Goal: Check status: Check status

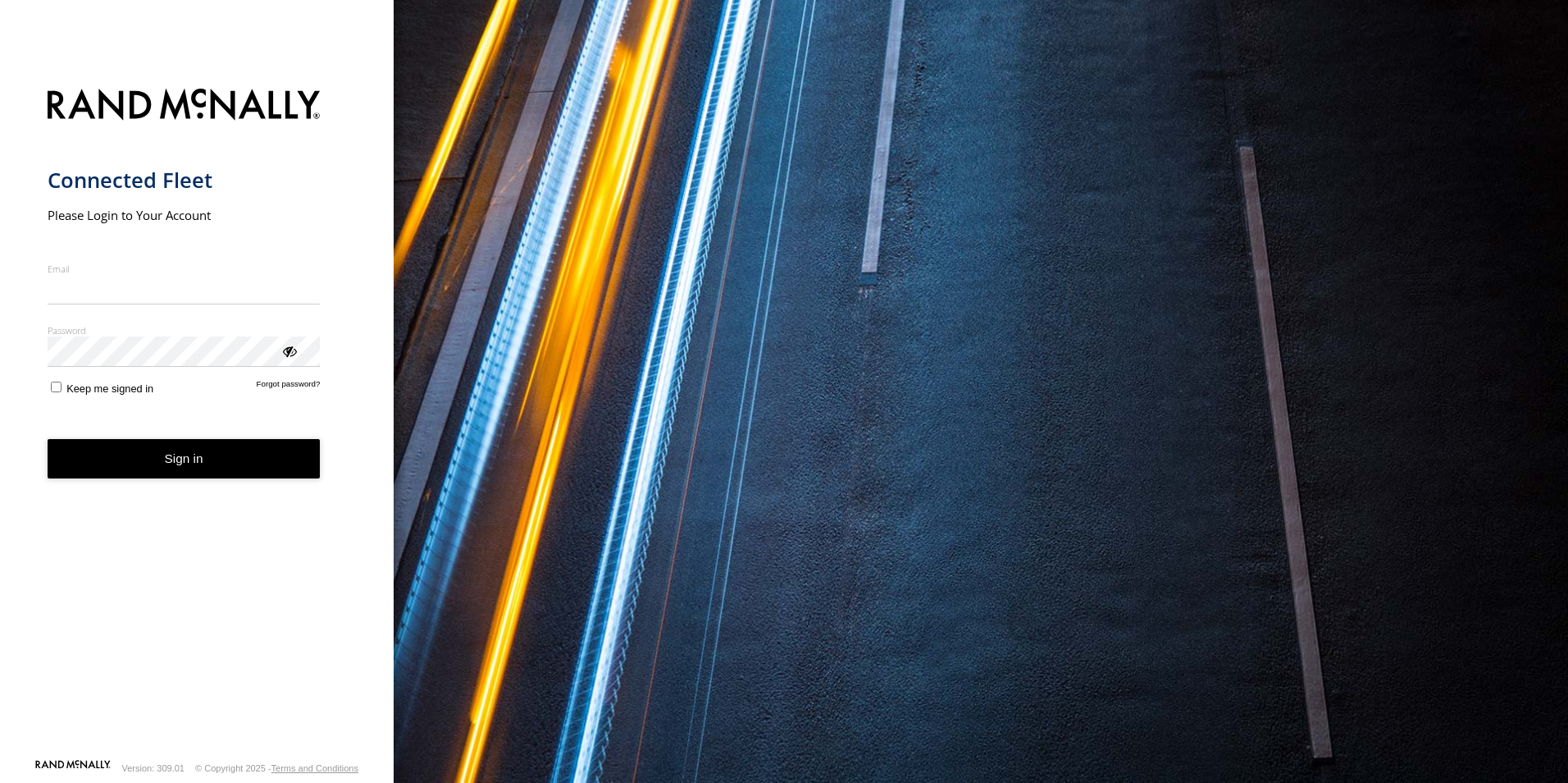
type input "**********"
click at [160, 467] on button "Sign in" at bounding box center [184, 458] width 273 height 40
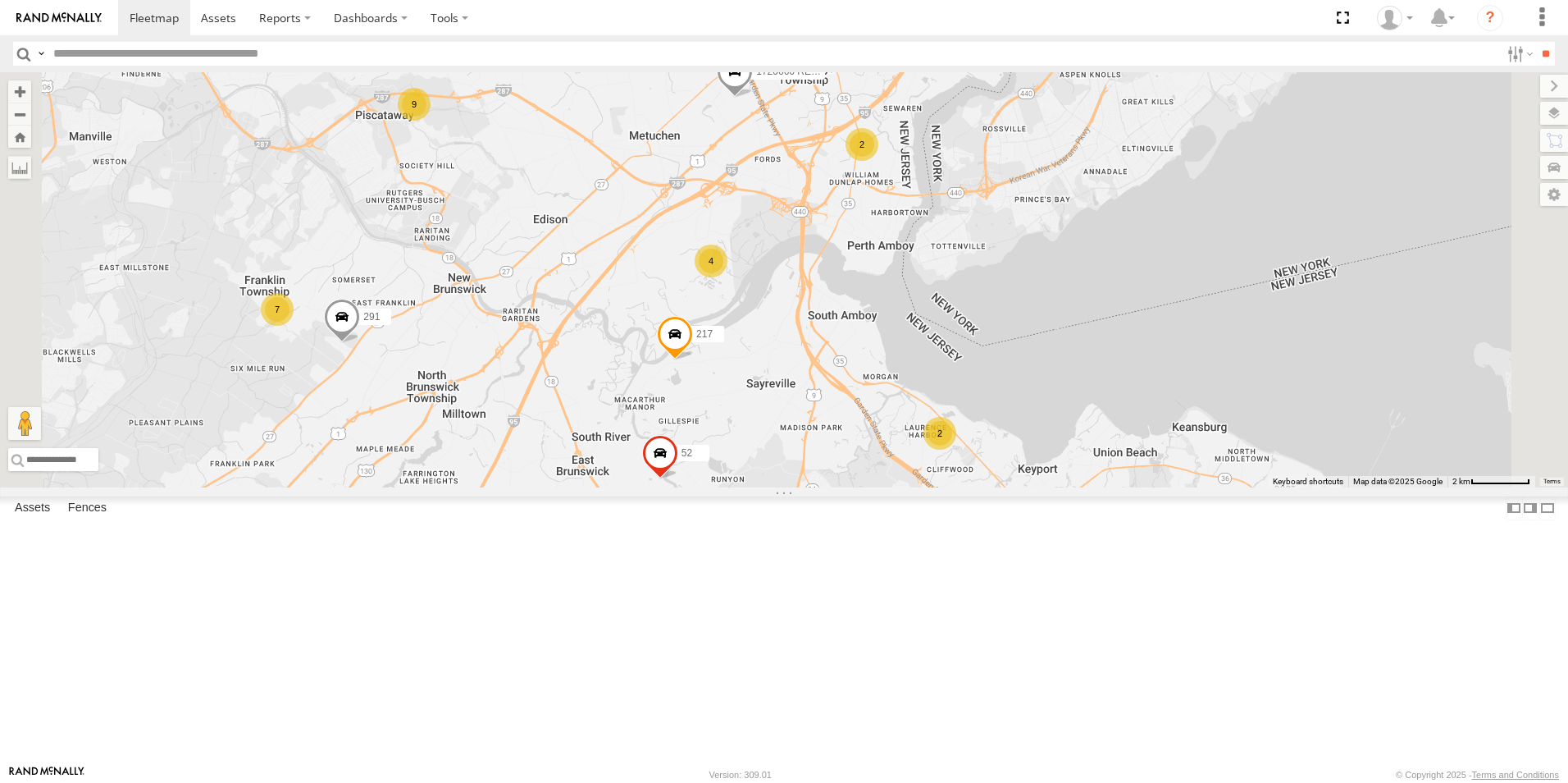
drag, startPoint x: 1001, startPoint y: 302, endPoint x: 876, endPoint y: 504, distance: 237.5
click at [693, 361] on span at bounding box center [674, 338] width 36 height 44
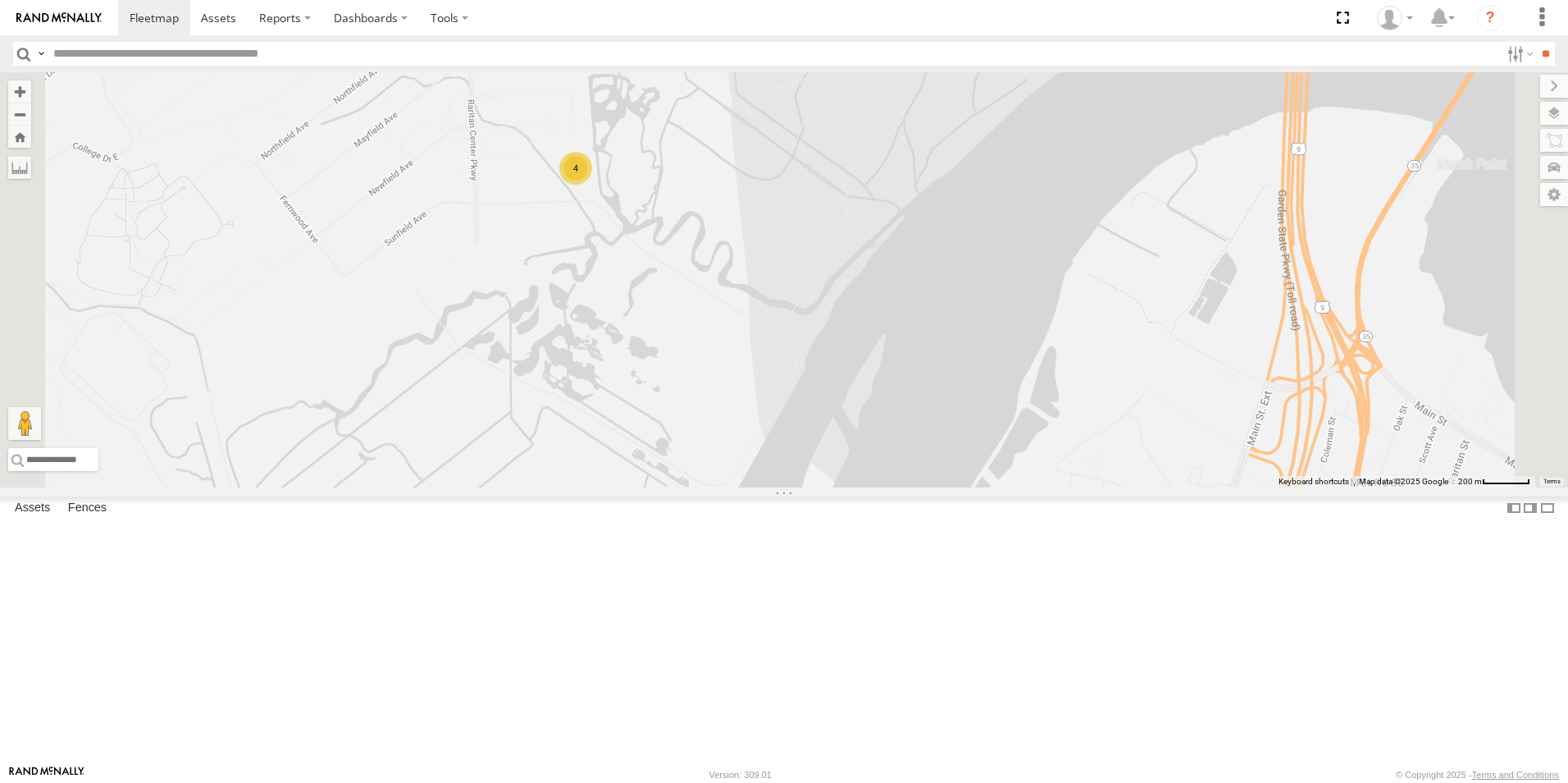
drag, startPoint x: 794, startPoint y: 266, endPoint x: 877, endPoint y: 576, distance: 320.9
click at [877, 488] on div "157 174 140 164 111 291 267 217 258 52 217 All Assets River Rd Sayreville 40.47…" at bounding box center [784, 280] width 1568 height 415
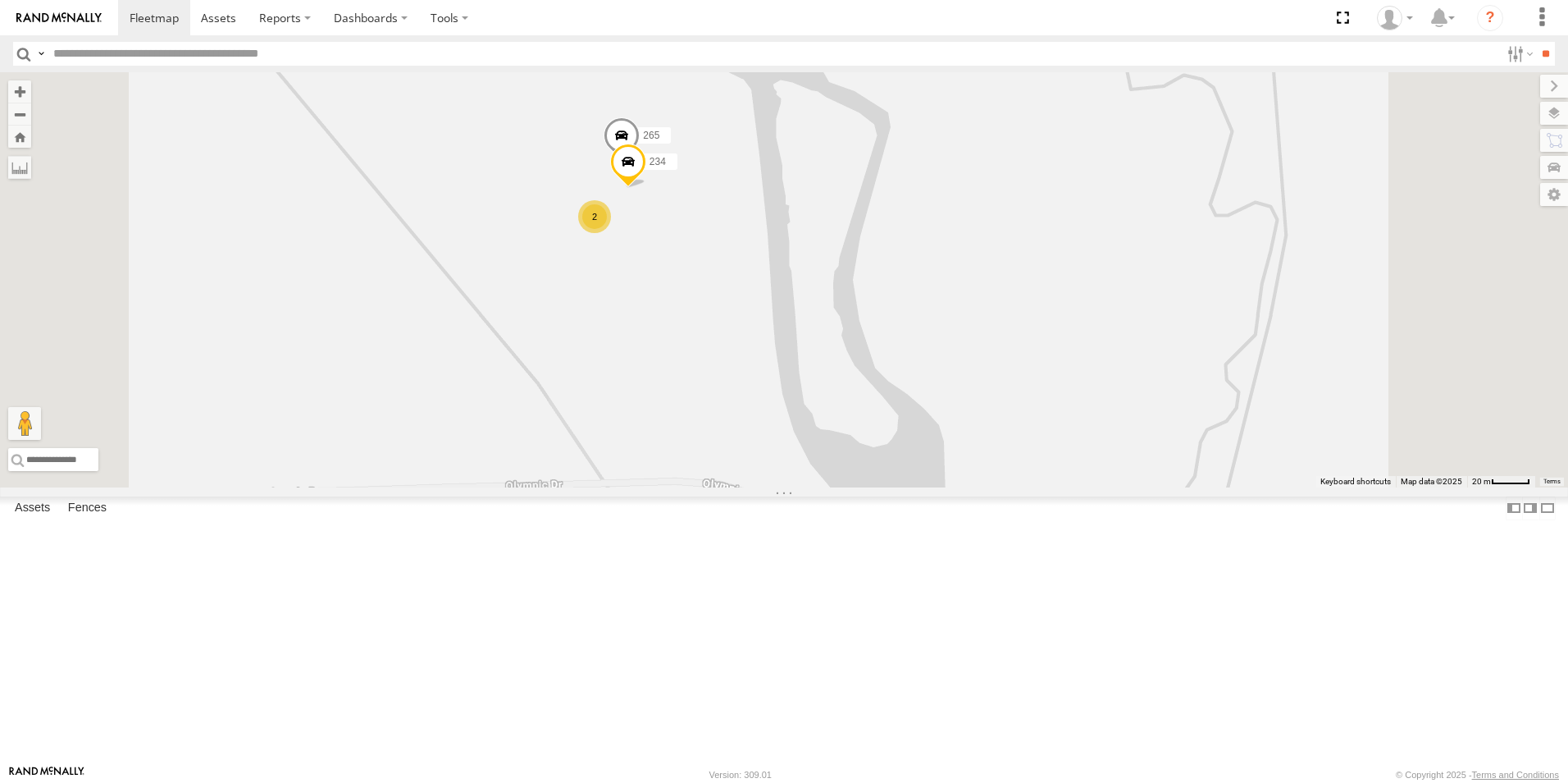
drag, startPoint x: 841, startPoint y: 299, endPoint x: 763, endPoint y: 571, distance: 283.0
click at [763, 488] on div "157 174 140 164 111 291 267 217 258 52 217 All Assets River Rd Sayreville 40.47…" at bounding box center [784, 280] width 1568 height 415
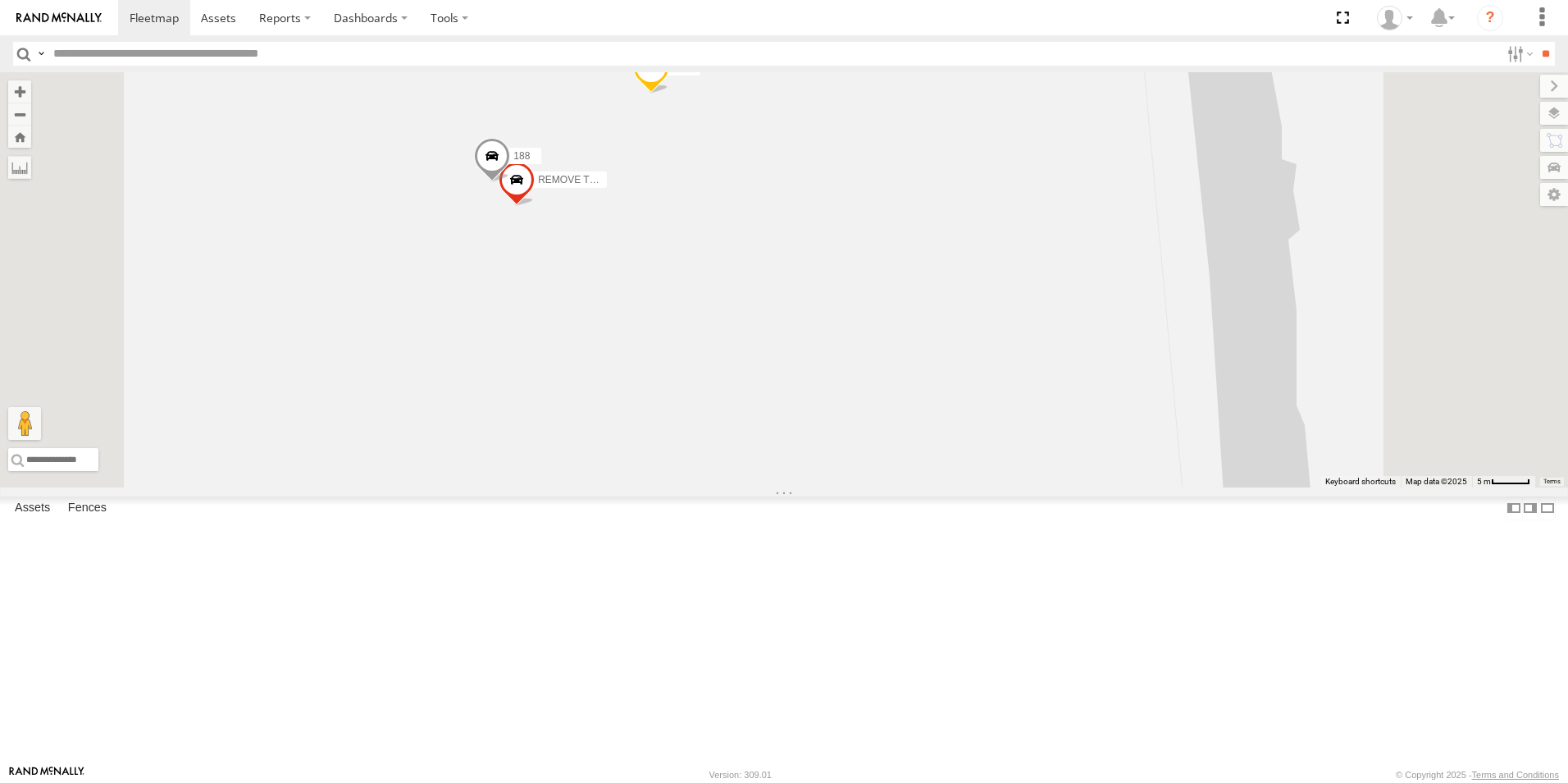
click at [535, 207] on span at bounding box center [516, 184] width 36 height 44
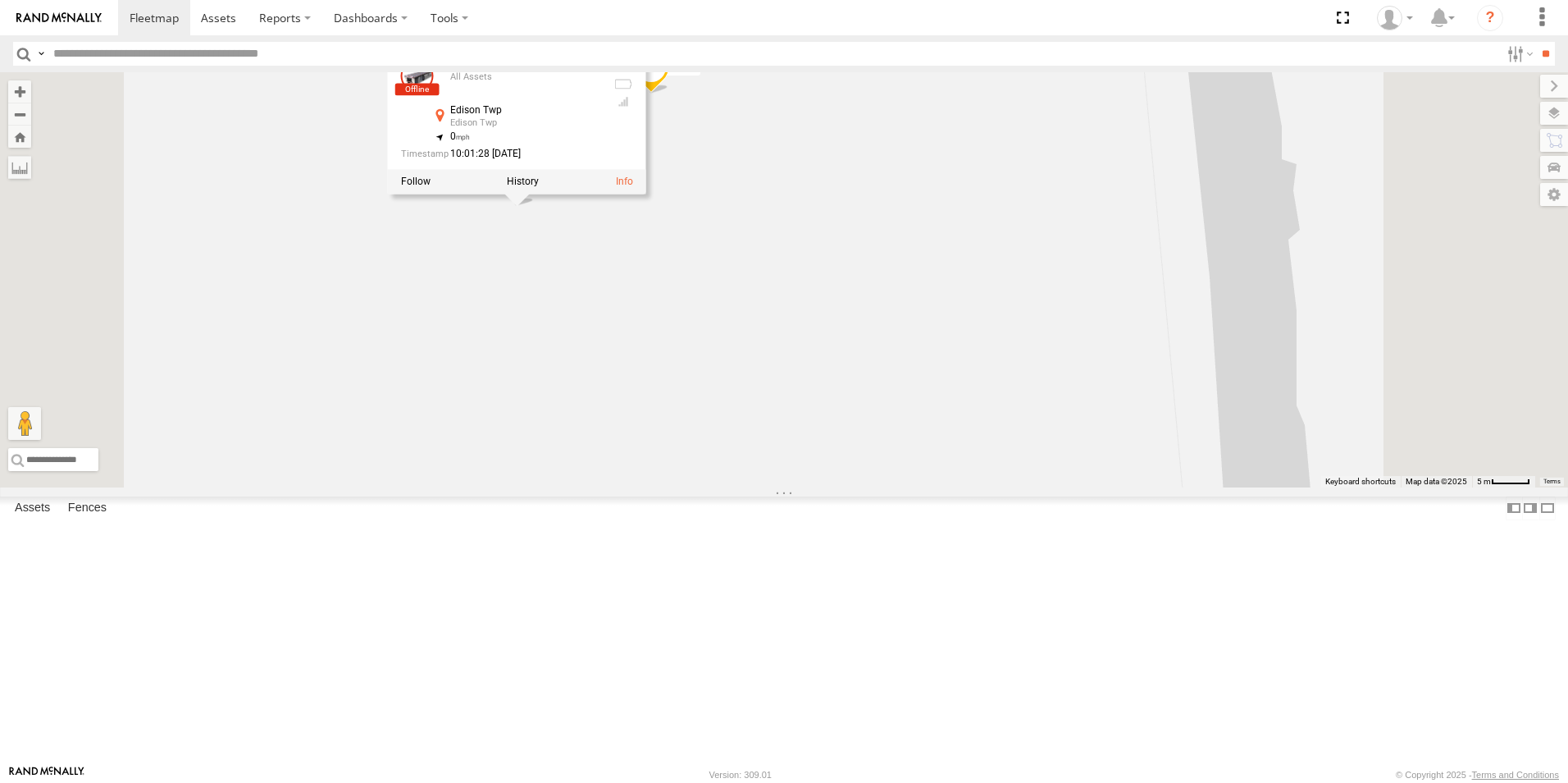
click at [786, 488] on div "157 174 140 164 111 291 267 217 258 52 139 175 1720666 REMOVE 265 234 REMOVE TR…" at bounding box center [784, 280] width 1568 height 415
